Goal: Find specific page/section: Find specific page/section

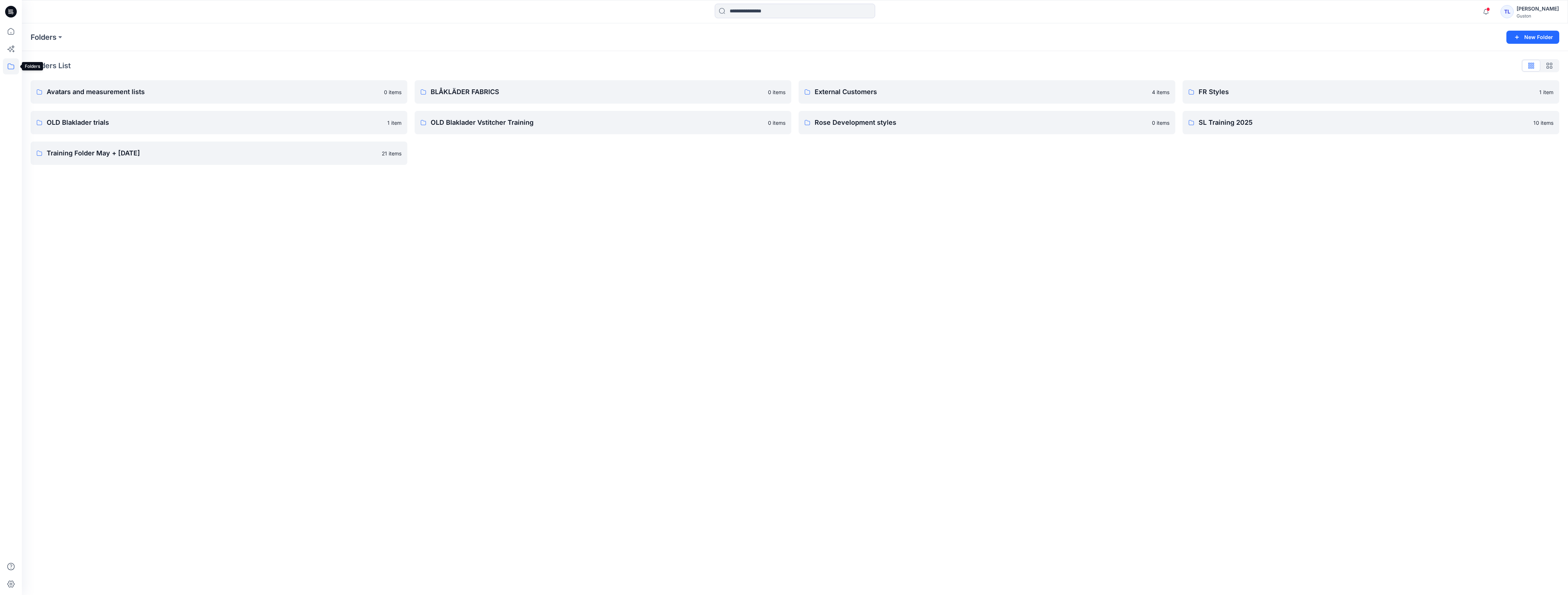
click at [7, 70] on icon at bounding box center [10, 66] width 16 height 16
click at [466, 239] on div "Folders New Folder Folders List Avatars and measurement lists 0 items OLD Blakl…" at bounding box center [795, 309] width 1546 height 571
click at [801, 8] on input at bounding box center [795, 10] width 160 height 15
type input "*****"
click at [785, 57] on p "FW_A-02839_ CHINO S STRETCH_20240709 - [final demo]" at bounding box center [799, 53] width 140 height 8
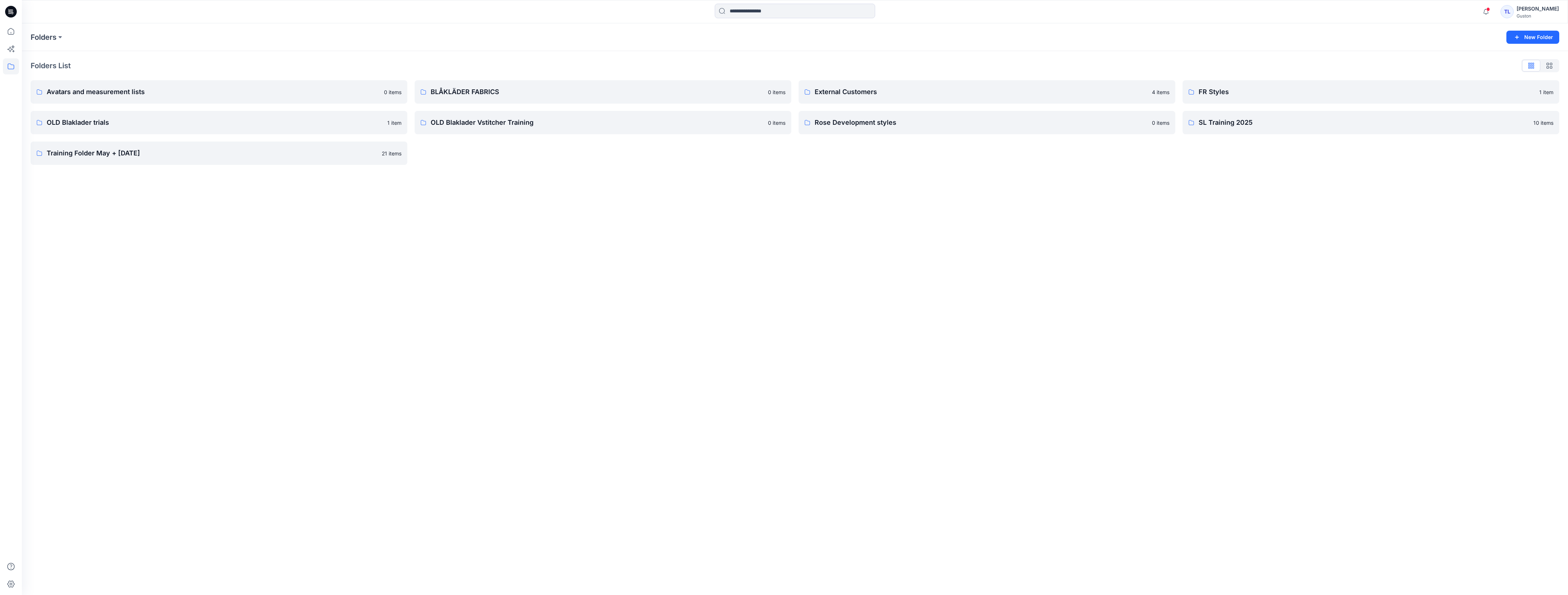
drag, startPoint x: 1555, startPoint y: 0, endPoint x: 1278, endPoint y: 264, distance: 382.7
click at [1278, 264] on div "Folders New Folder Folders List Avatars and measurement lists 0 items OLD Blakl…" at bounding box center [795, 309] width 1546 height 571
click at [123, 121] on p "OLD Blaklader trials" at bounding box center [214, 123] width 336 height 10
click at [92, 126] on p "OLD Blaklader trials" at bounding box center [214, 123] width 336 height 10
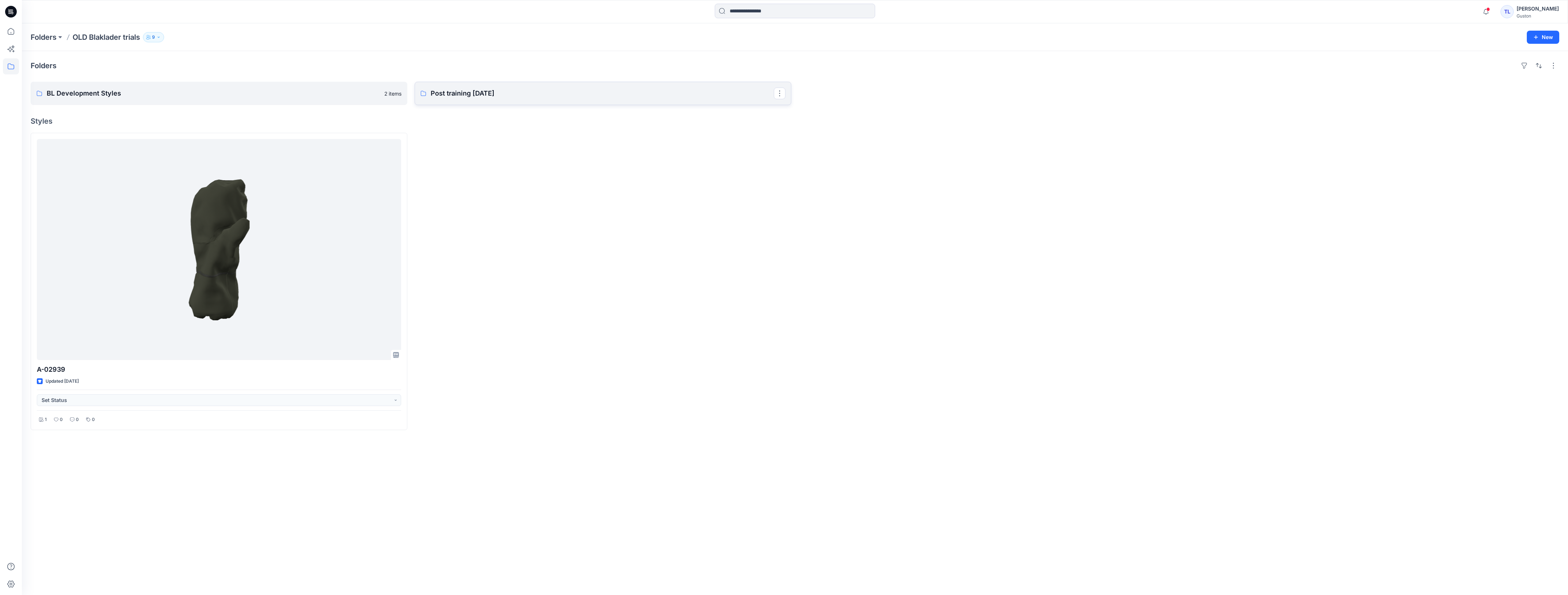
click at [519, 97] on p "Post training [DATE]" at bounding box center [602, 93] width 343 height 10
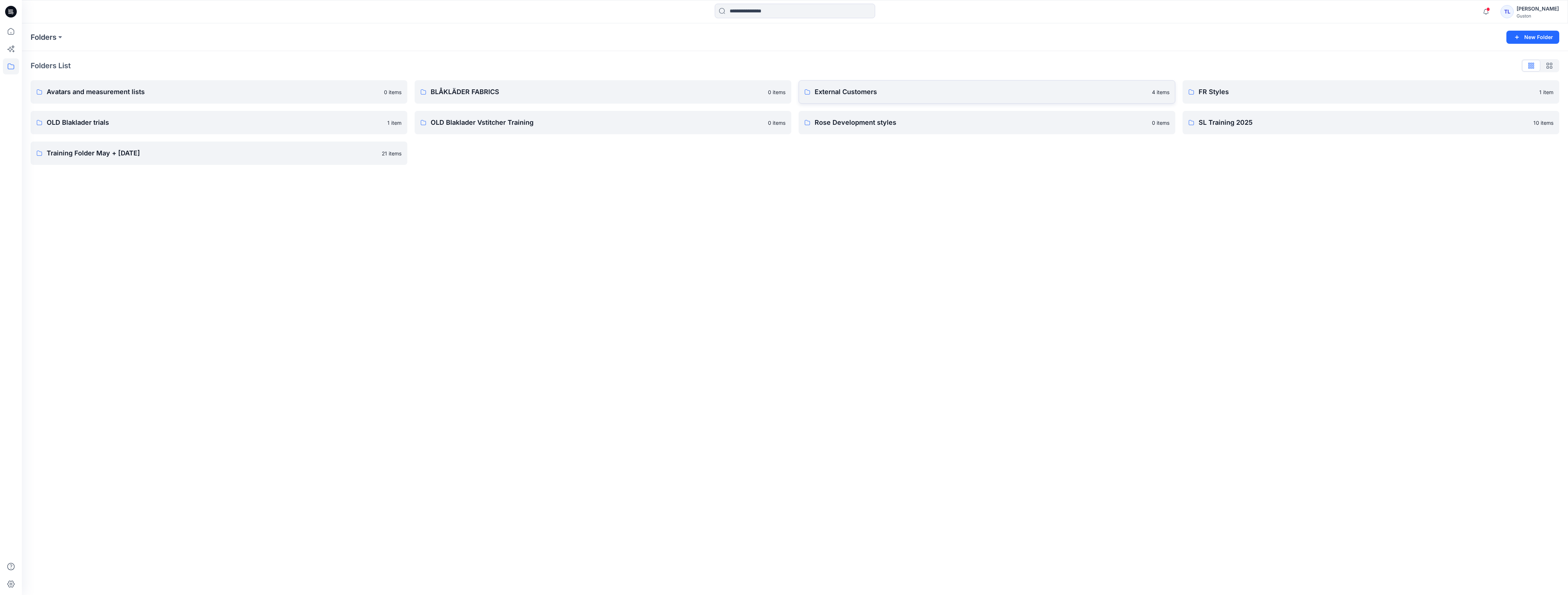
click at [850, 87] on p "External Customers" at bounding box center [981, 92] width 333 height 10
